Goal: Check status: Check status

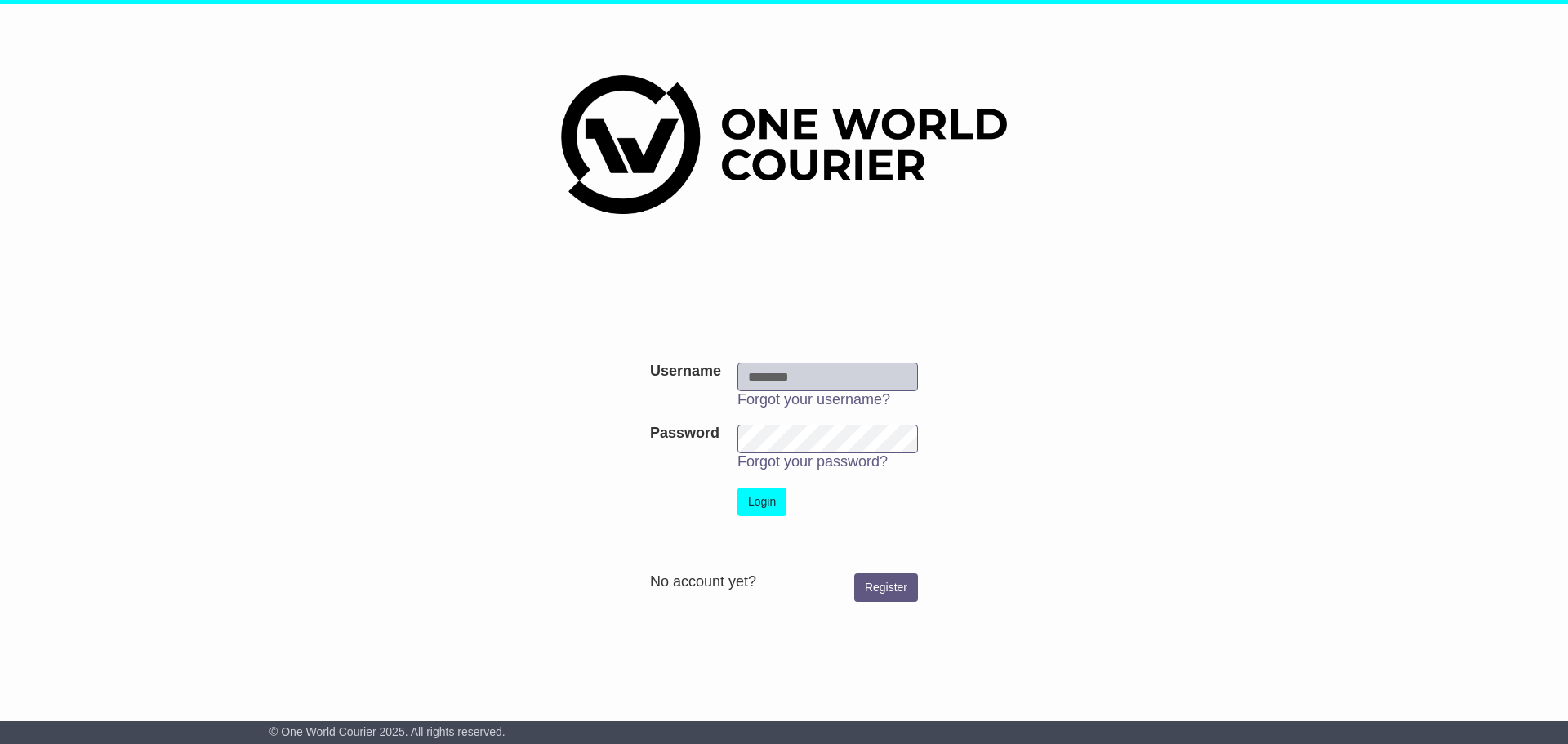
click at [844, 378] on input "Username" at bounding box center [827, 377] width 181 height 29
type input "**********"
click at [759, 494] on button "Login" at bounding box center [761, 502] width 49 height 29
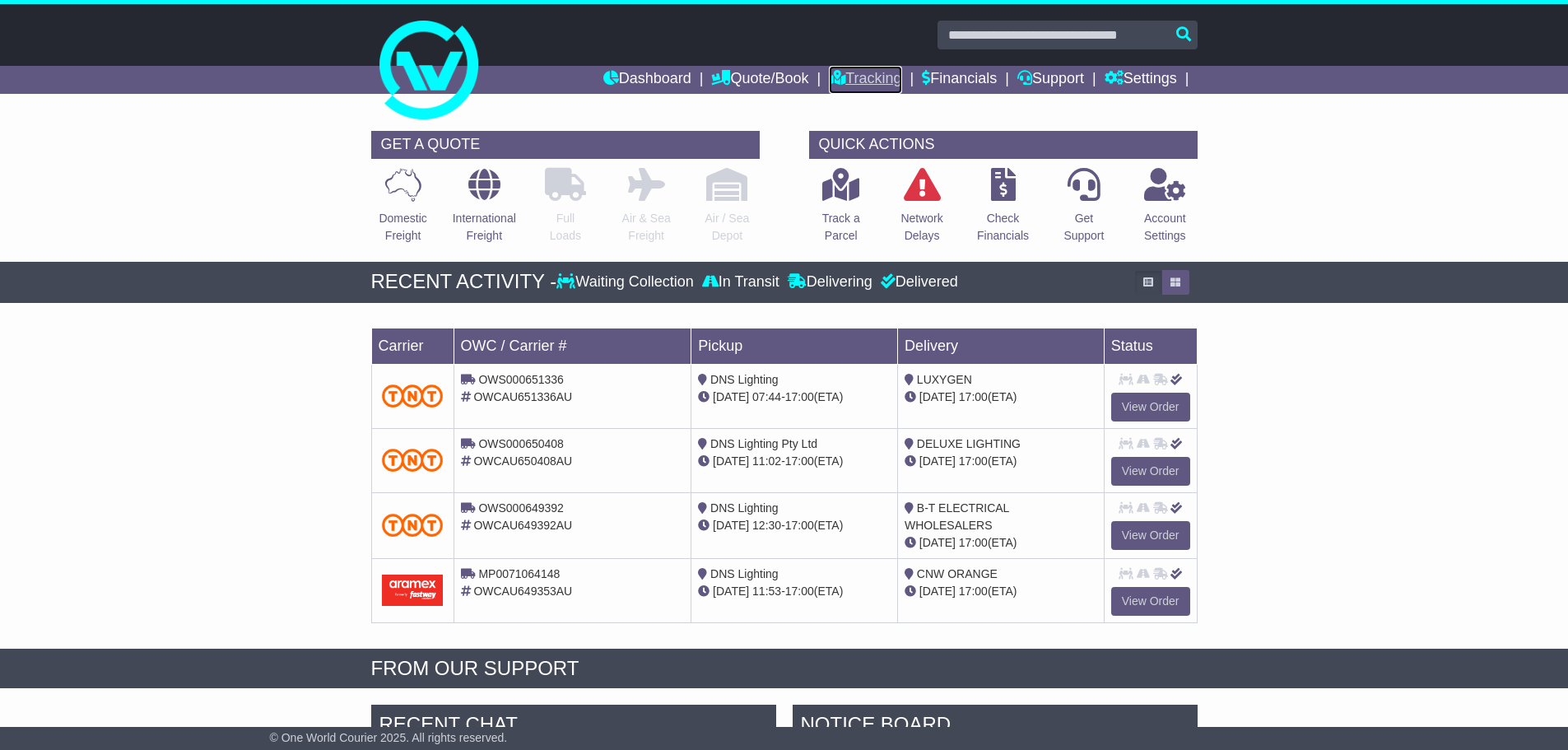
click at [851, 76] on link "Tracking" at bounding box center [865, 79] width 73 height 28
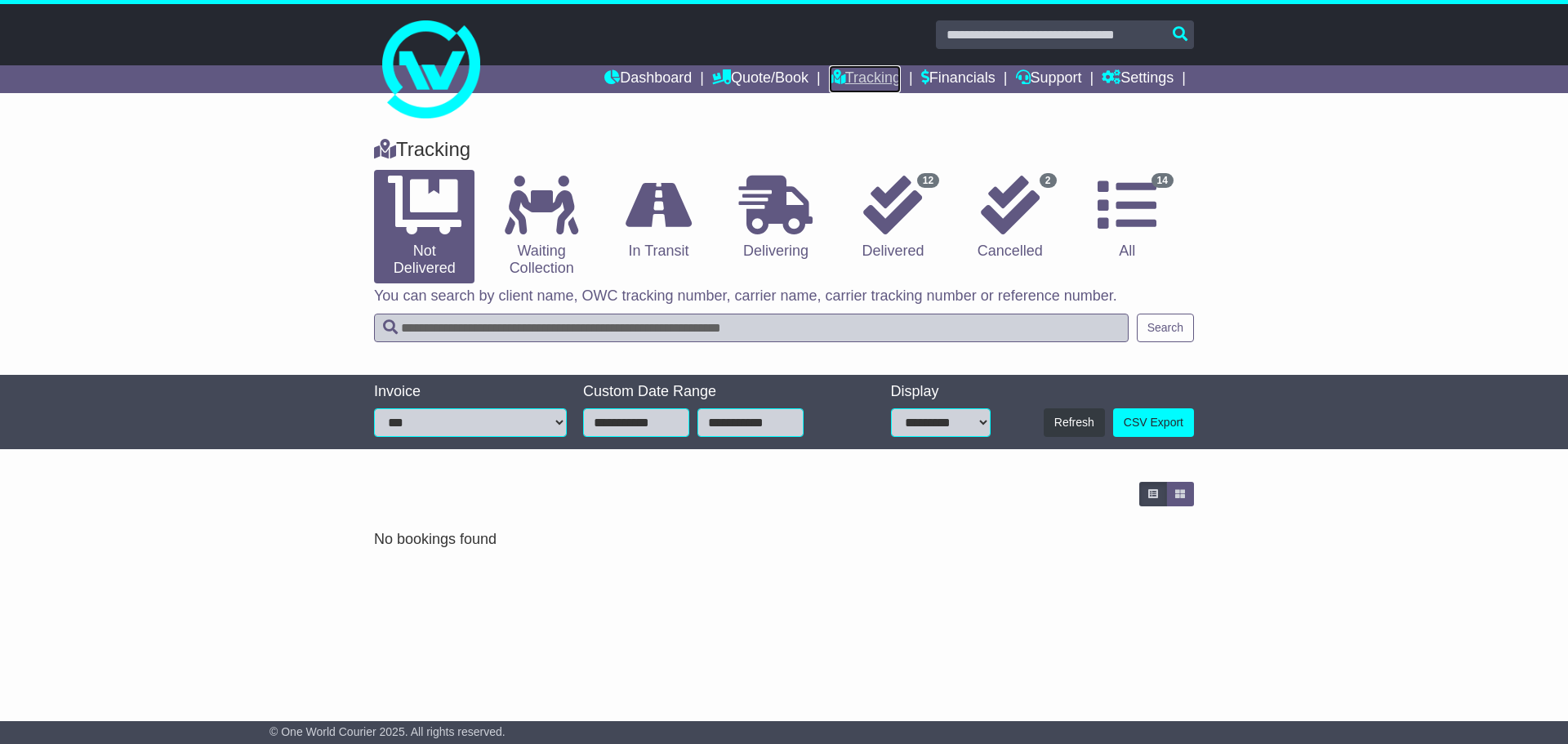
click at [846, 73] on link "Tracking" at bounding box center [865, 79] width 72 height 28
click at [917, 221] on icon at bounding box center [892, 205] width 59 height 59
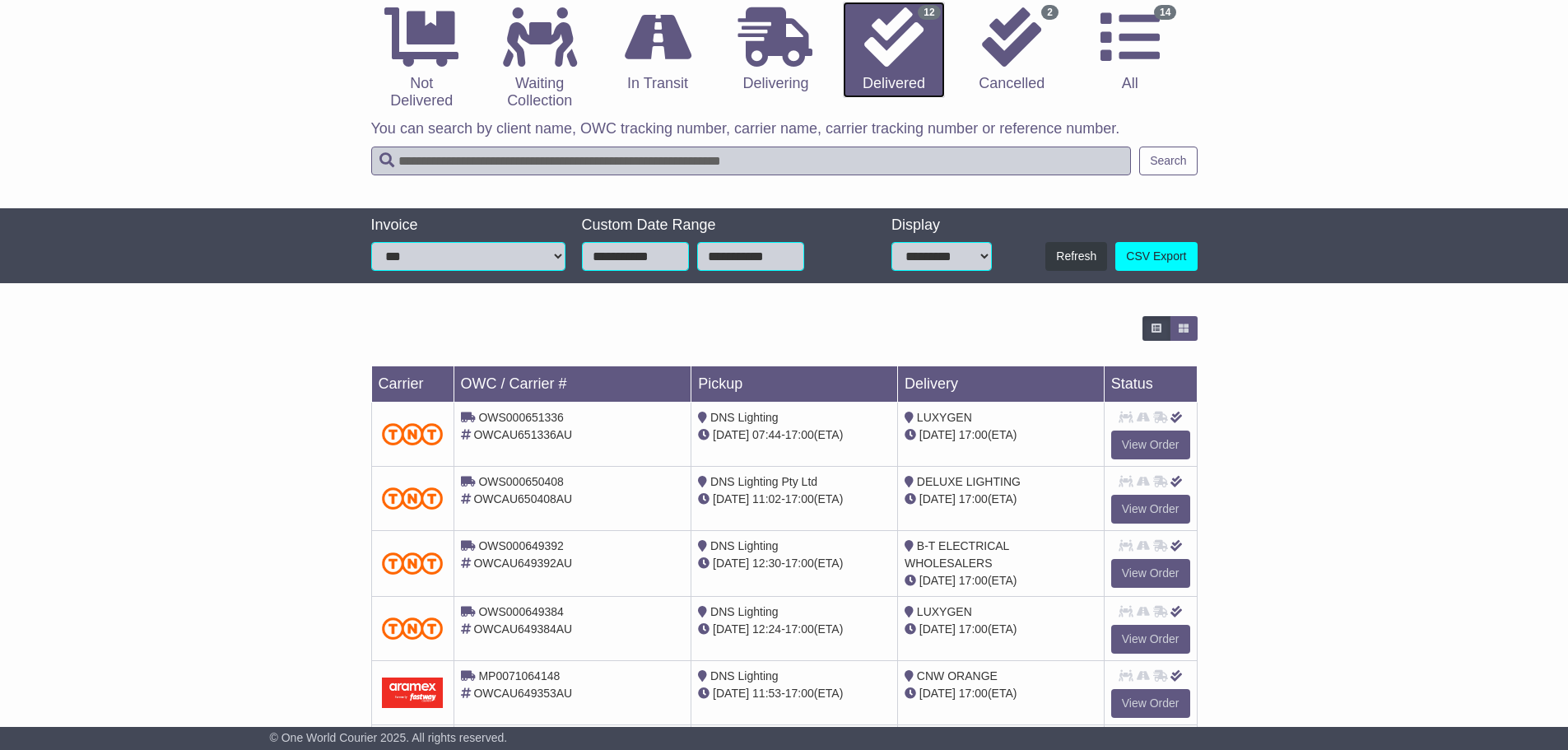
scroll to position [141, 0]
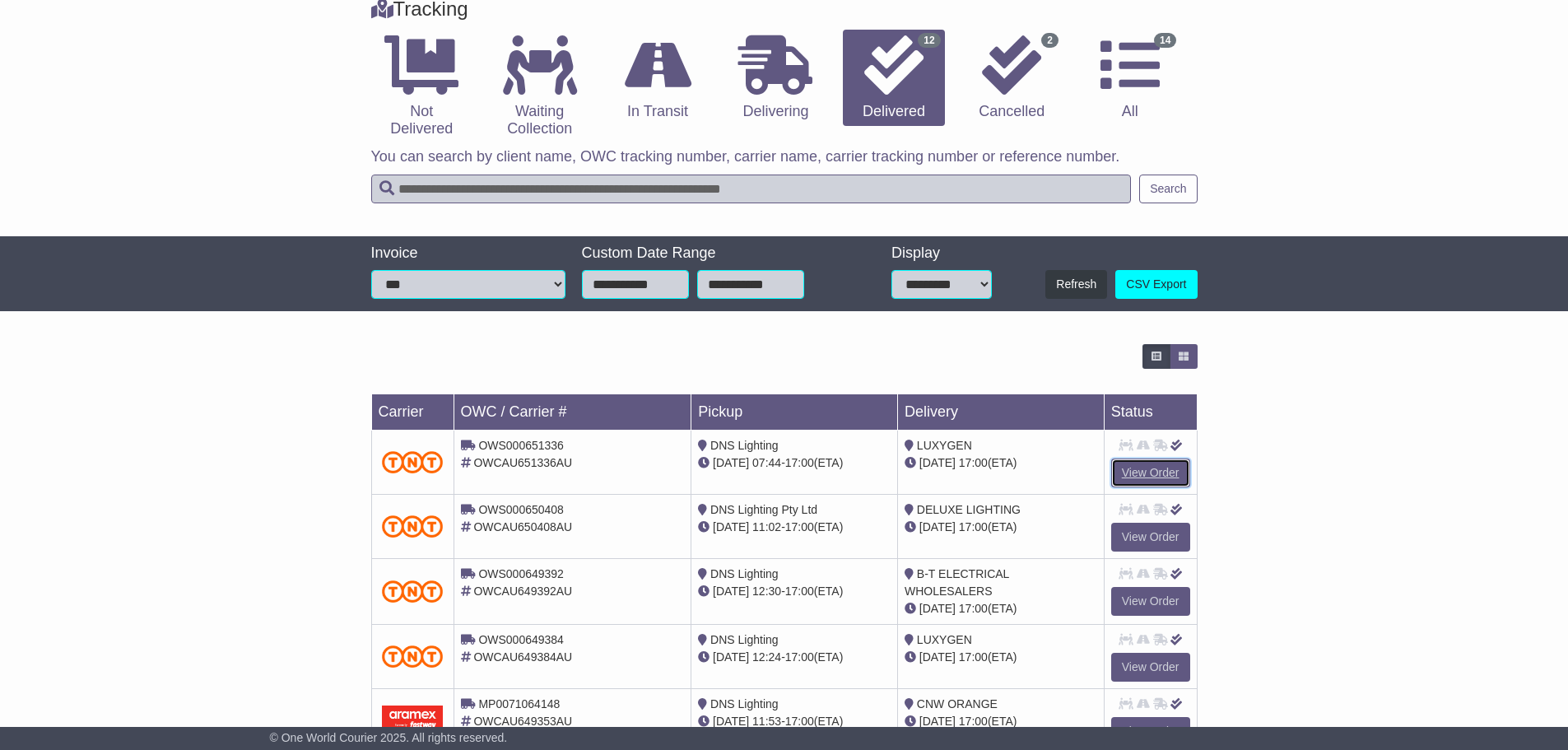
click at [1145, 463] on link "View Order" at bounding box center [1151, 473] width 79 height 29
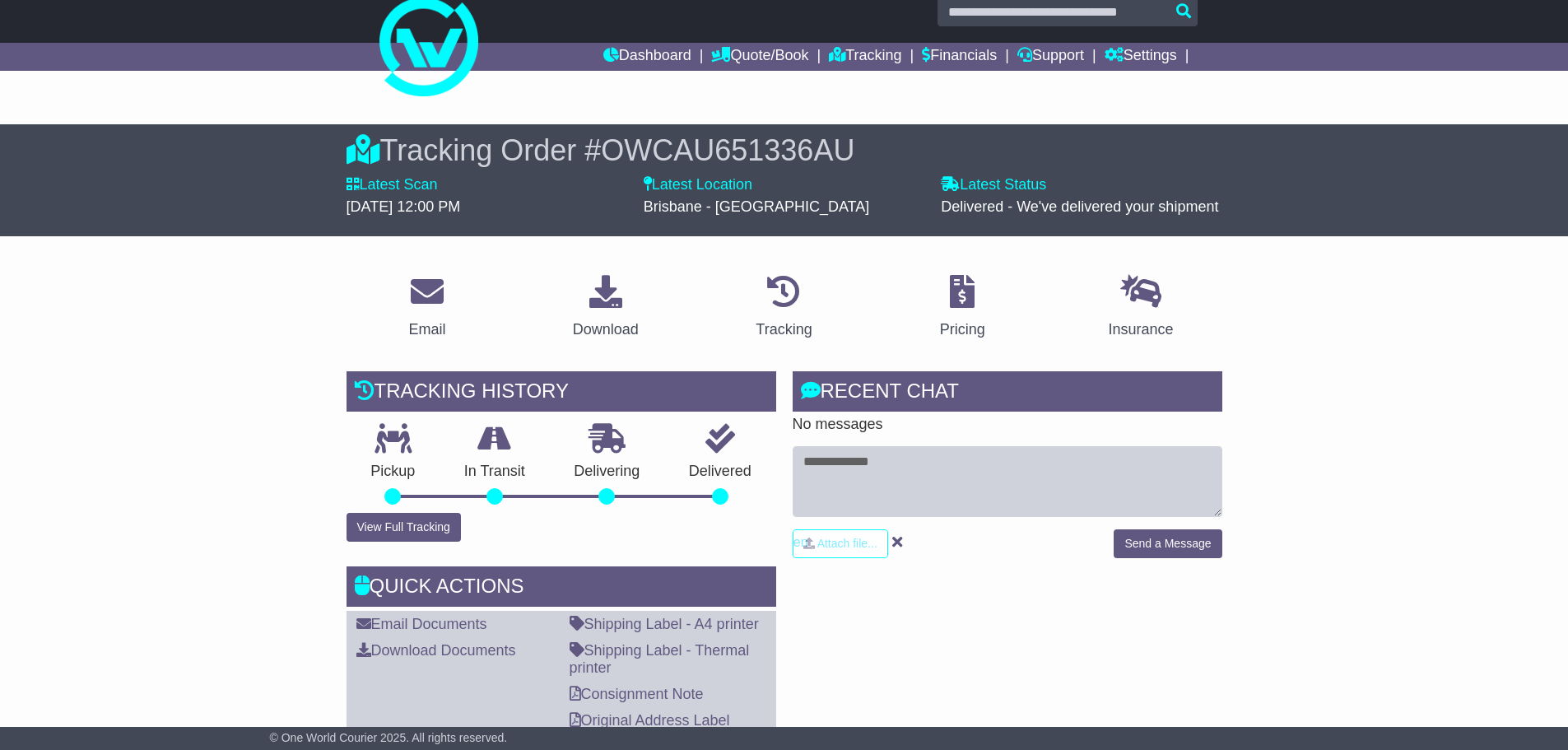
scroll to position [19, 0]
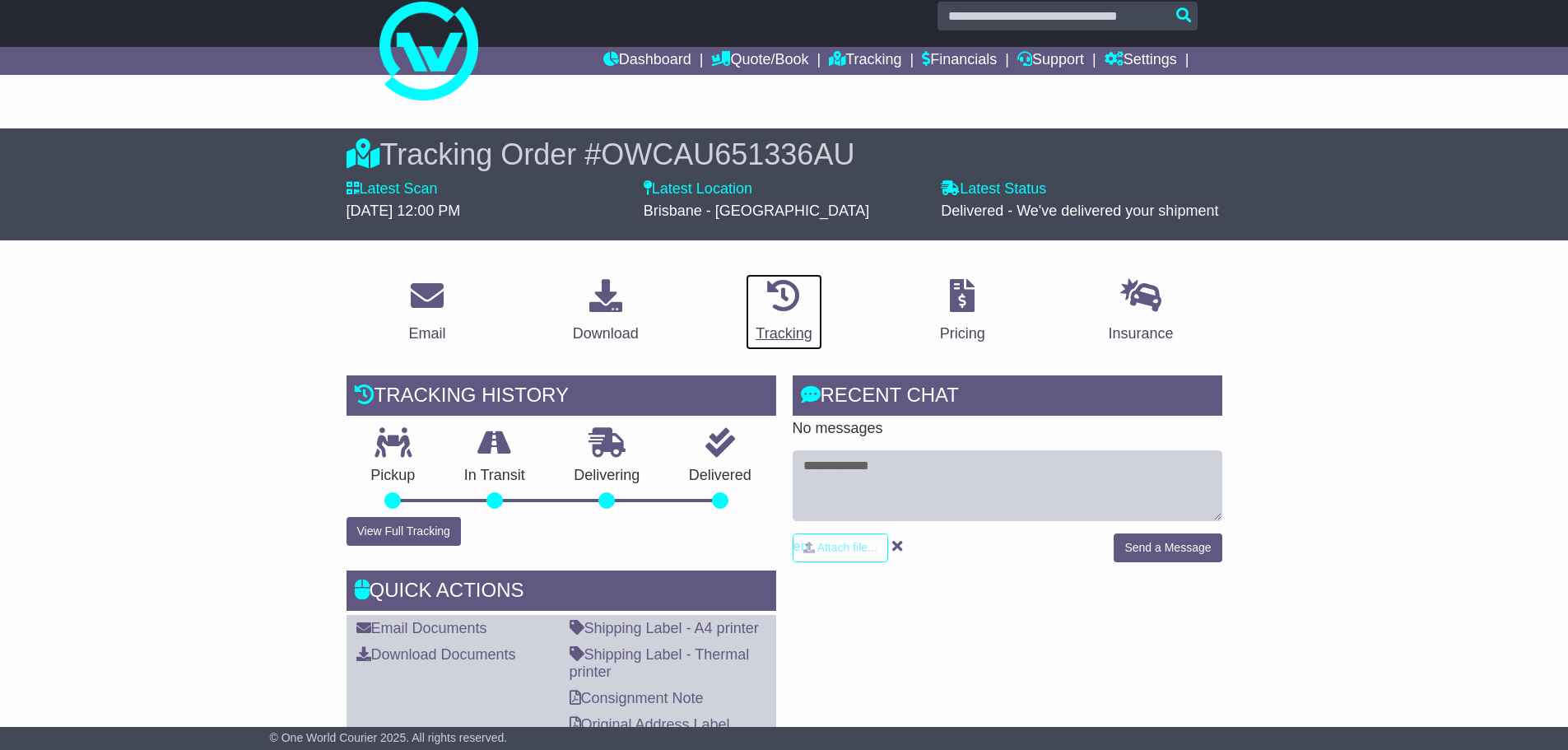
click at [786, 328] on div "Tracking" at bounding box center [784, 333] width 56 height 22
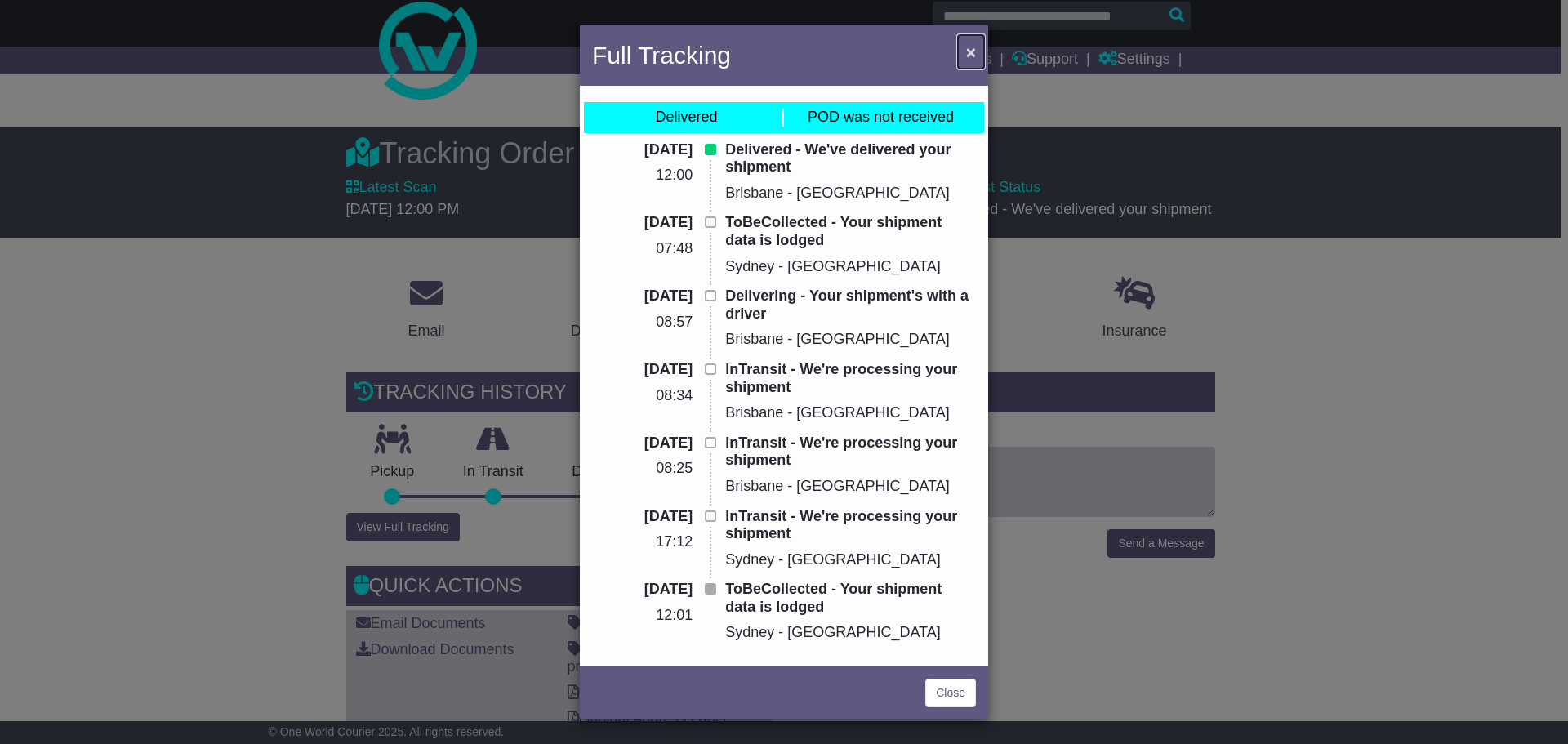
click at [969, 44] on span "×" at bounding box center [970, 52] width 10 height 19
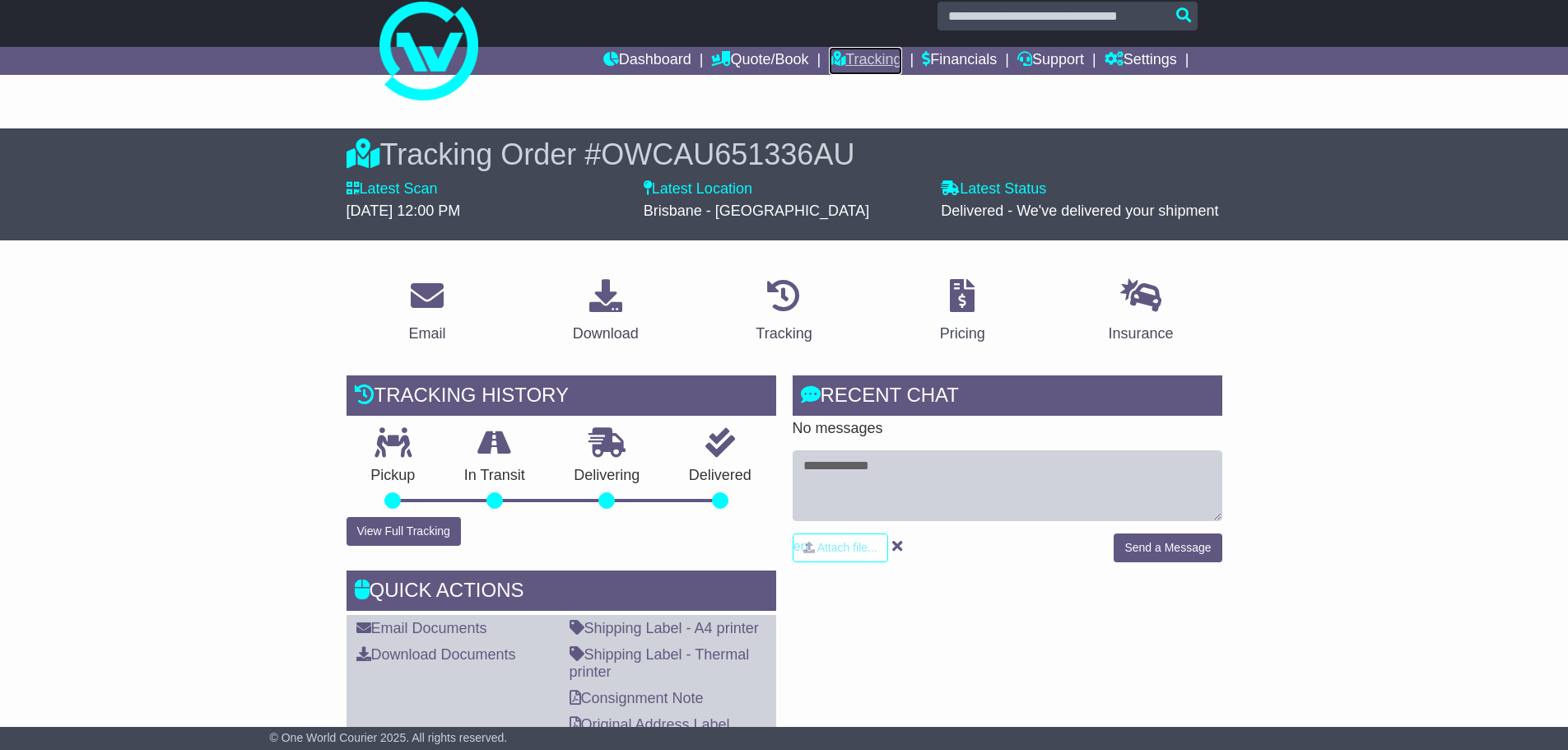
click at [842, 56] on link "Tracking" at bounding box center [865, 60] width 73 height 28
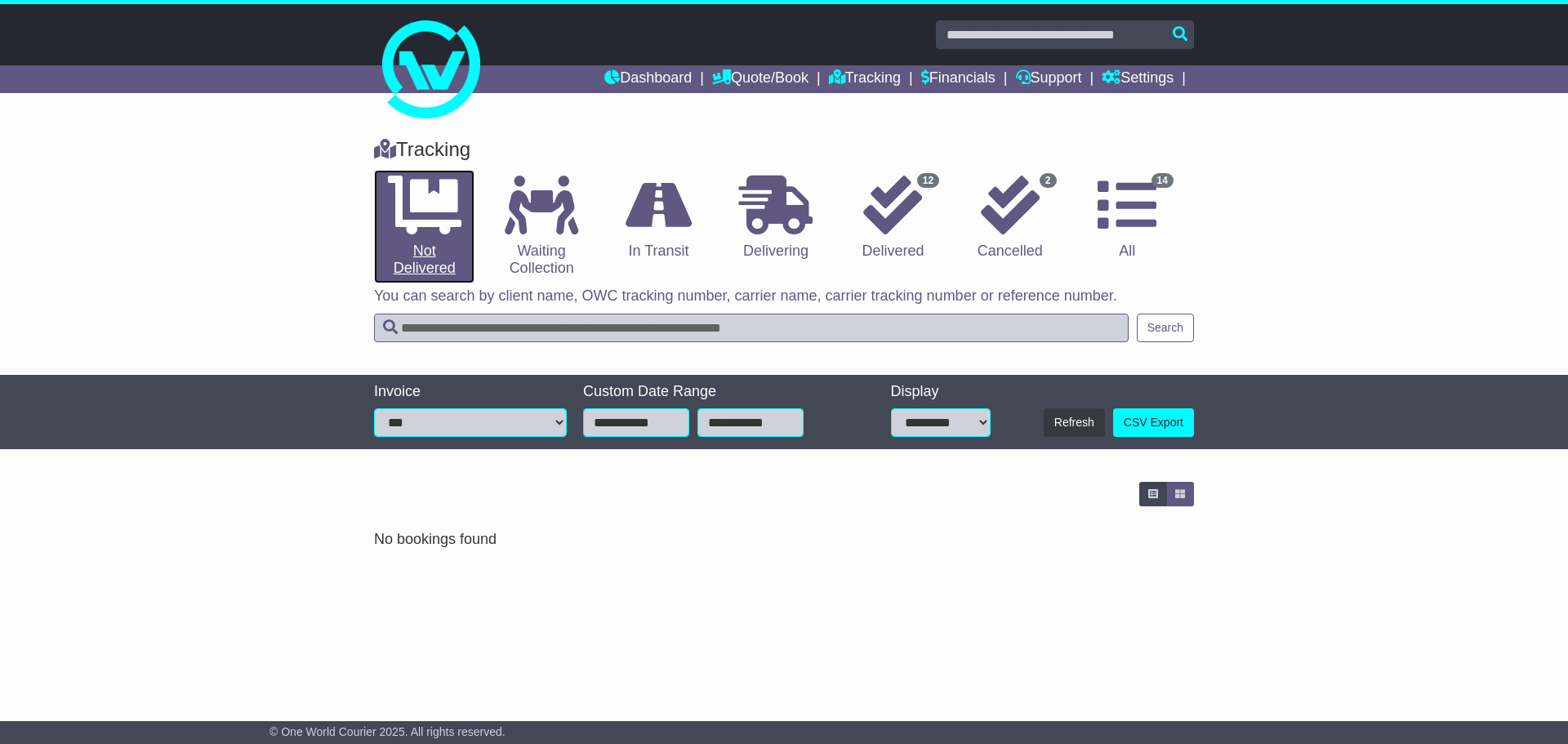
click at [433, 213] on icon at bounding box center [425, 205] width 73 height 59
